Goal: Transaction & Acquisition: Book appointment/travel/reservation

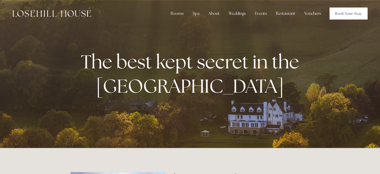
click at [339, 17] on link "Book Your Stay" at bounding box center [349, 14] width 38 height 12
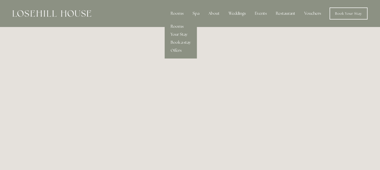
click at [185, 28] on link "Rooms" at bounding box center [181, 27] width 32 height 8
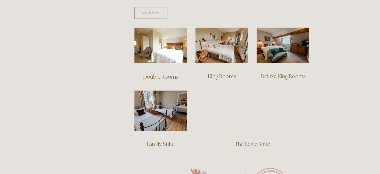
scroll to position [341, 0]
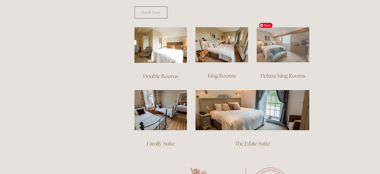
click at [292, 41] on img at bounding box center [283, 44] width 53 height 35
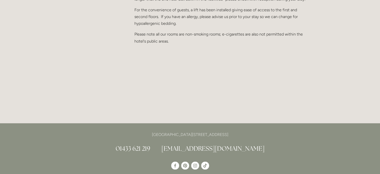
scroll to position [681, 0]
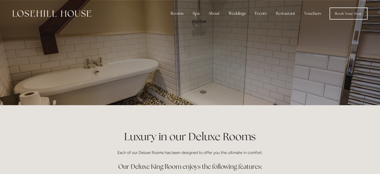
click at [163, 69] on div at bounding box center [190, 52] width 239 height 105
